Goal: Transaction & Acquisition: Purchase product/service

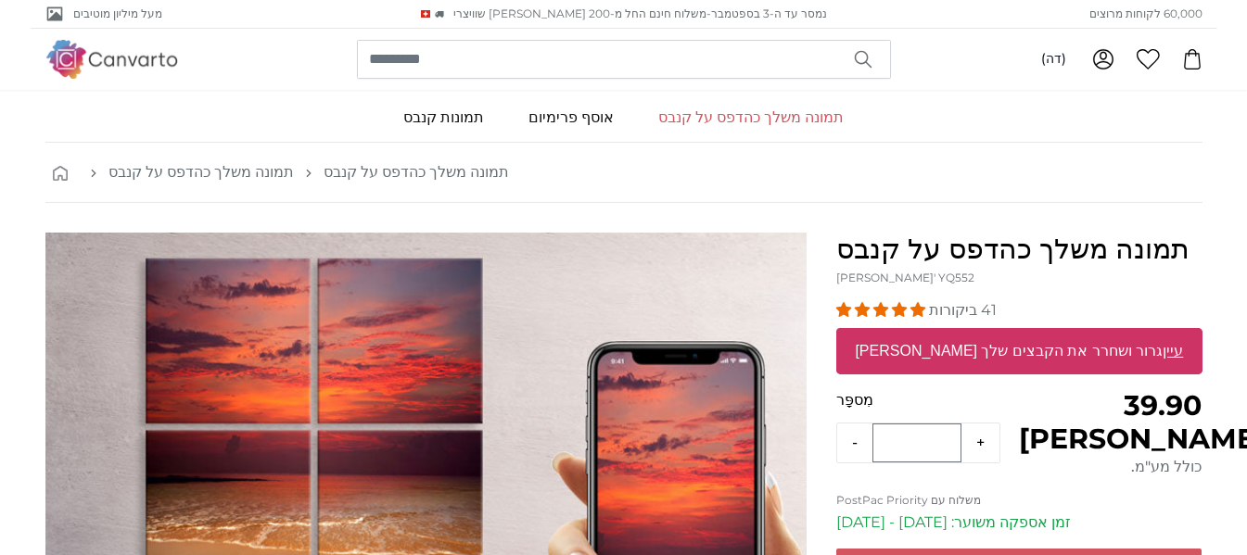
click at [1087, 355] on font "גרור ושחרר את הקבצים שלך [PERSON_NAME]" at bounding box center [1009, 351] width 308 height 16
click at [1087, 334] on input "גרור ושחרר את הקבצים שלך או עיין" at bounding box center [1019, 331] width 366 height 6
type input "**********"
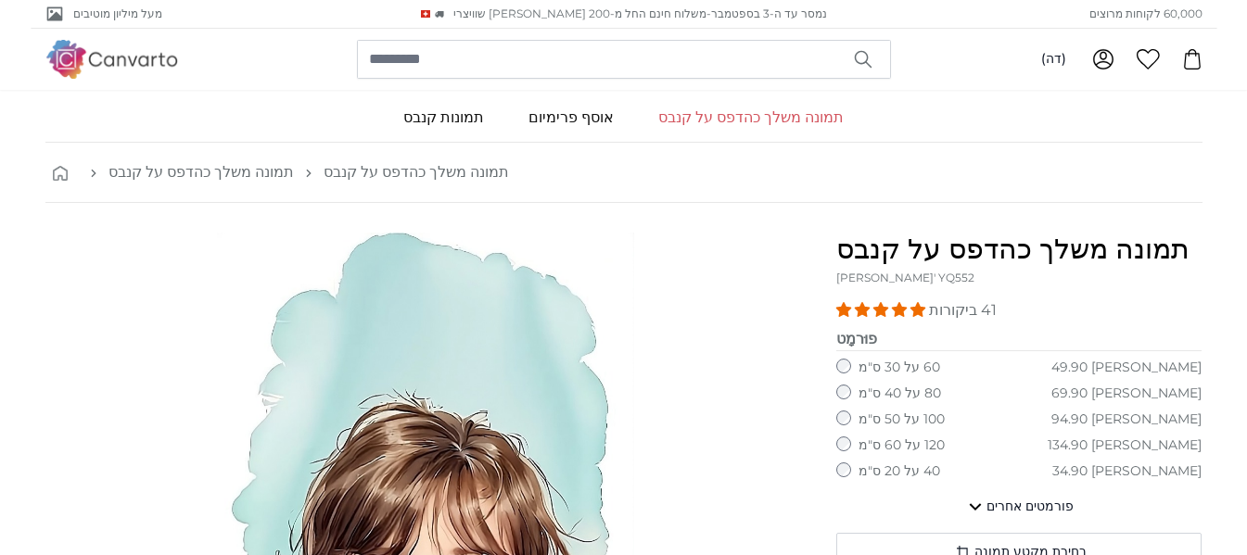
click at [921, 447] on font "120 על 60 ס"מ" at bounding box center [901, 445] width 86 height 17
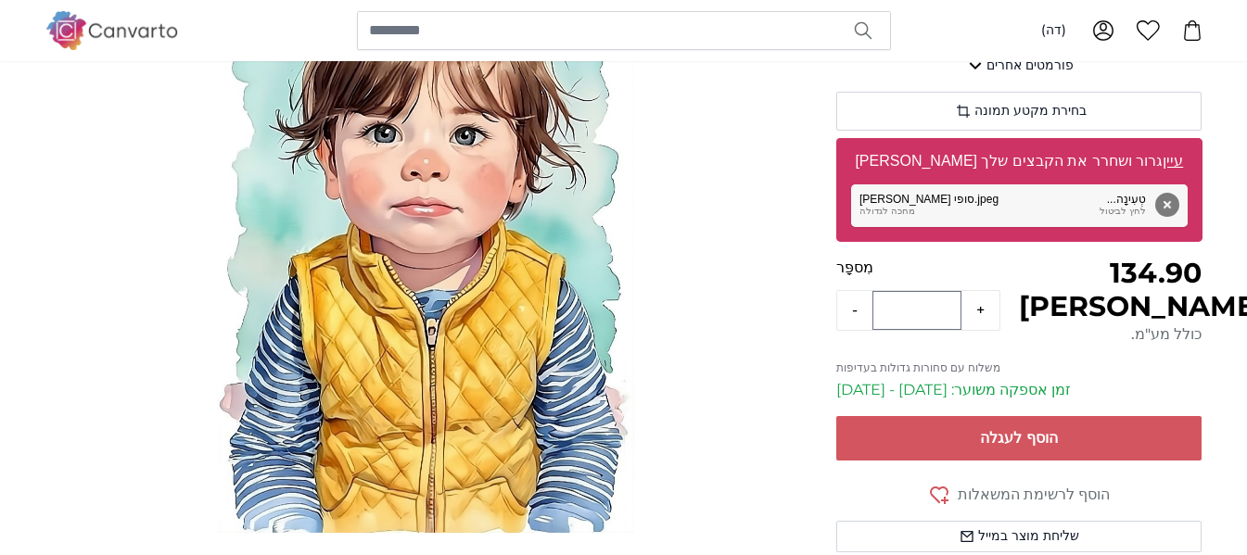
scroll to position [464, 0]
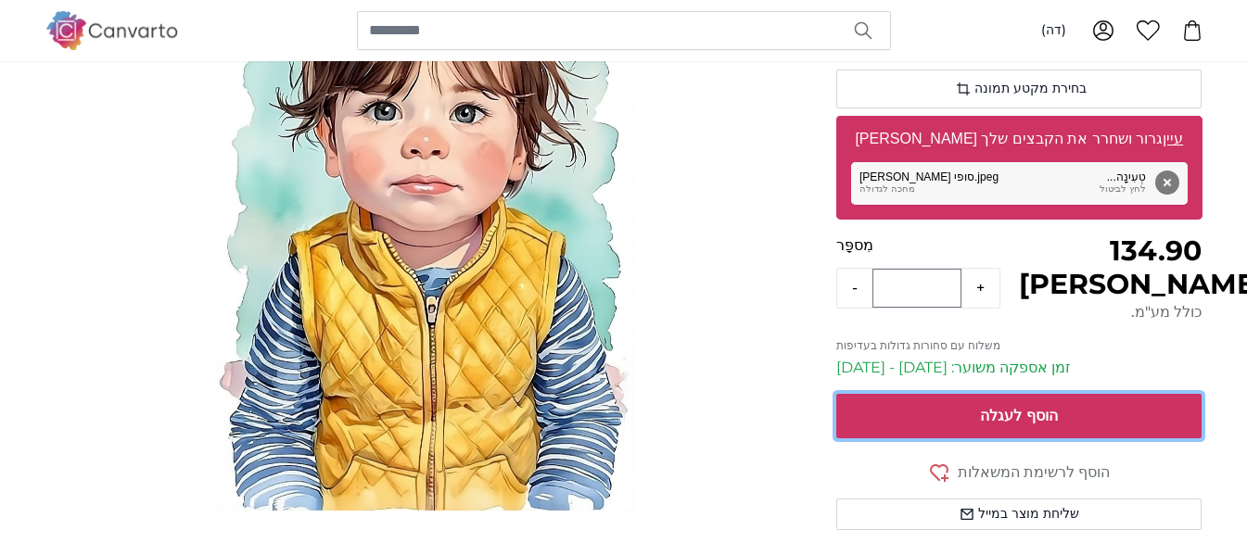
click at [1098, 421] on button "הוסף לעגלה" at bounding box center [1019, 416] width 366 height 45
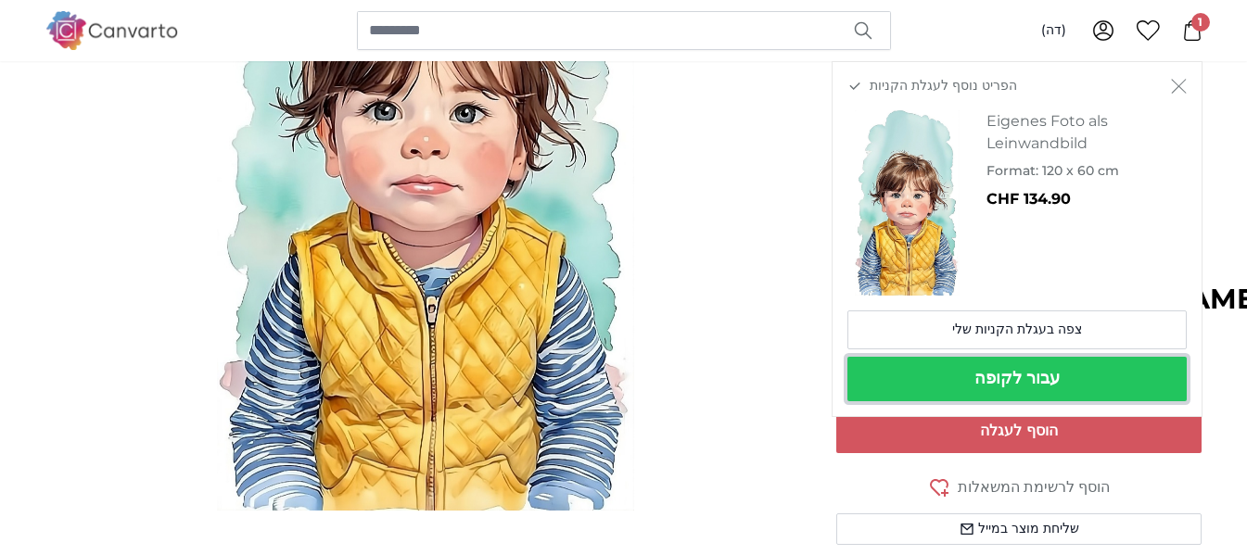
click at [1069, 388] on button "עבור לקופה" at bounding box center [1016, 379] width 339 height 45
